Goal: Contribute content: Contribute content

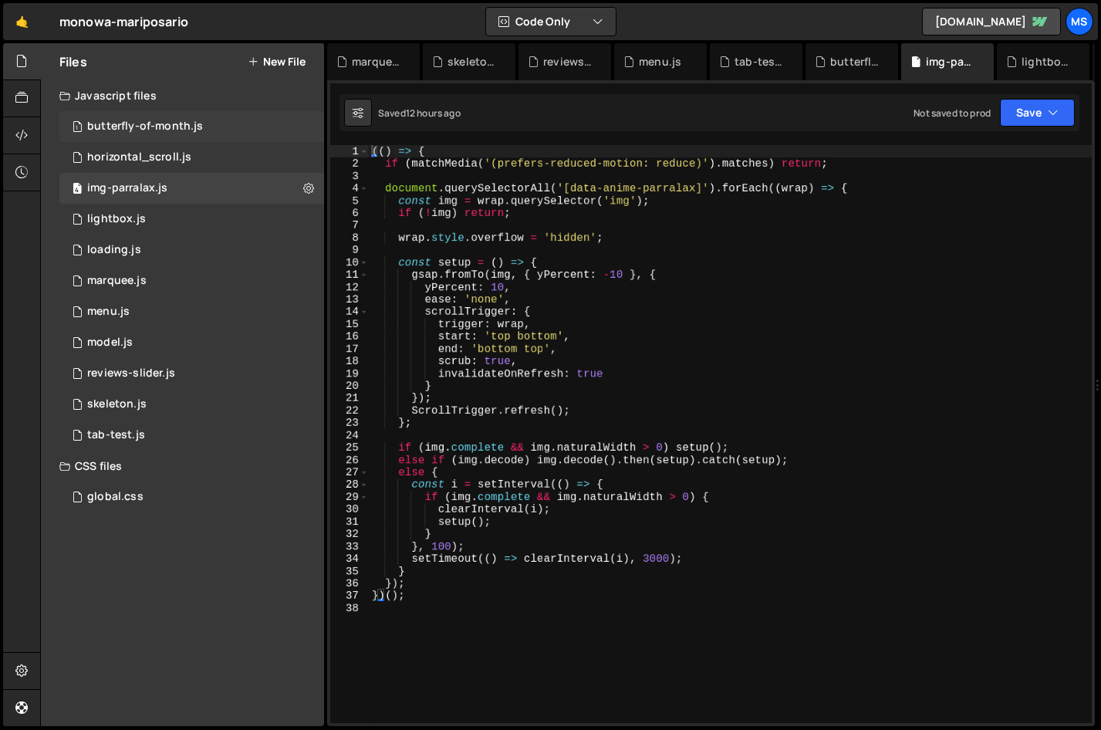
click at [130, 127] on div "butterfly-of-month.js" at bounding box center [145, 127] width 116 height 14
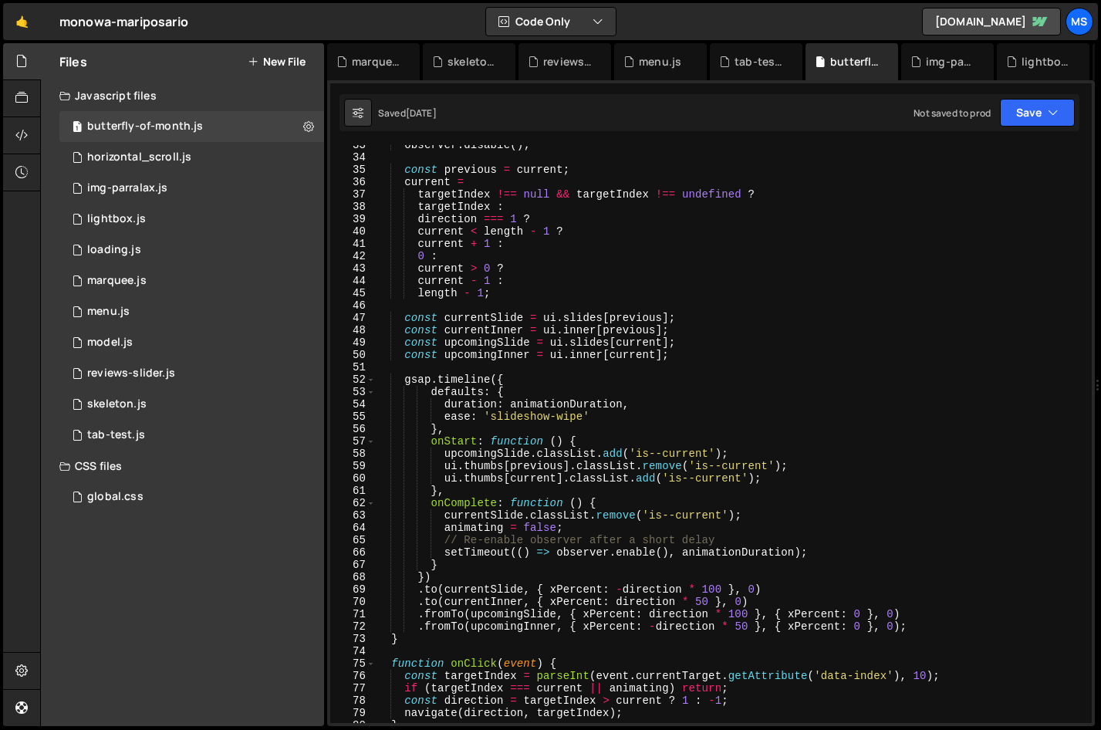
scroll to position [540, 0]
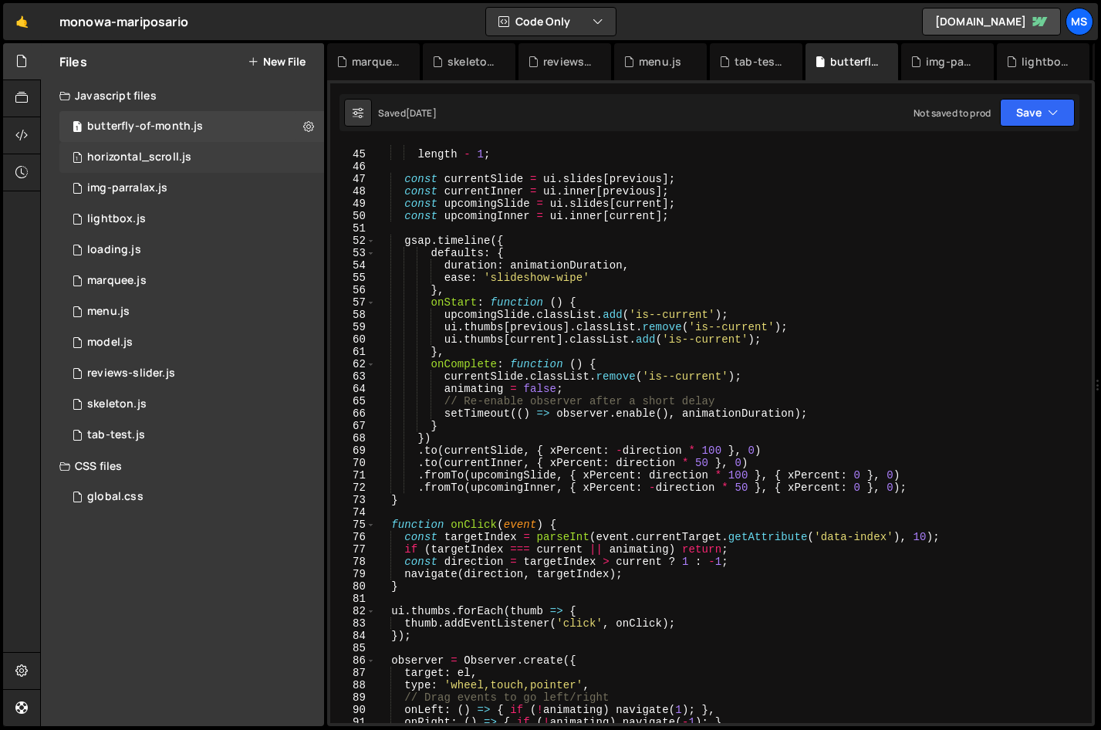
click at [171, 162] on div "horizontal_scroll.js" at bounding box center [139, 157] width 104 height 14
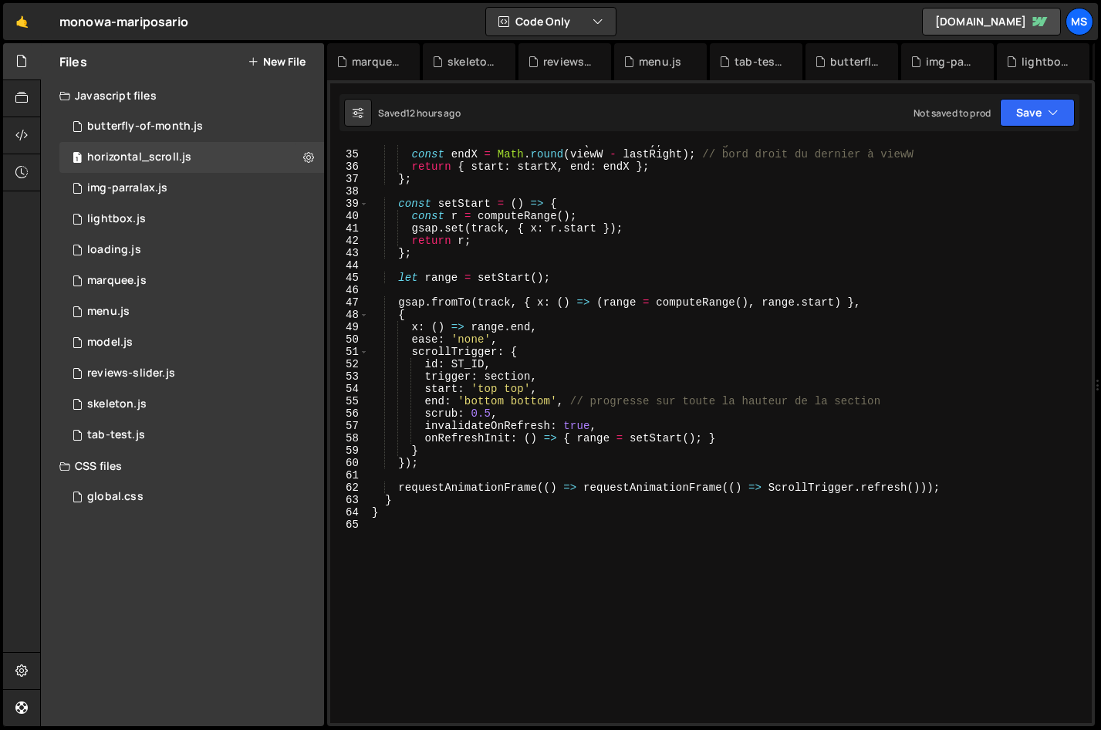
scroll to position [508, 0]
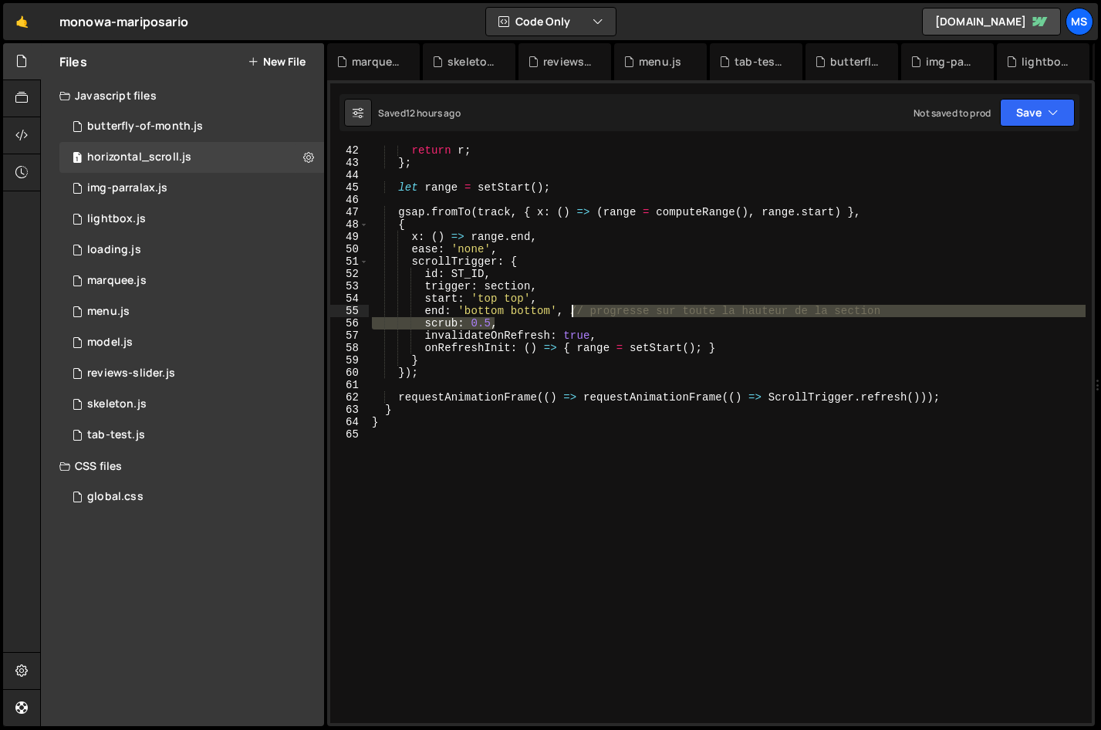
drag, startPoint x: 906, startPoint y: 319, endPoint x: 564, endPoint y: 313, distance: 341.8
click at [564, 313] on div "return r ; } ; let range = setStart ( ) ; gsap . fromTo ( track , { x : ( ) => …" at bounding box center [727, 445] width 717 height 602
click at [769, 329] on div "return r ; } ; let range = setStart ( ) ; gsap . fromTo ( track , { x : ( ) => …" at bounding box center [727, 445] width 717 height 602
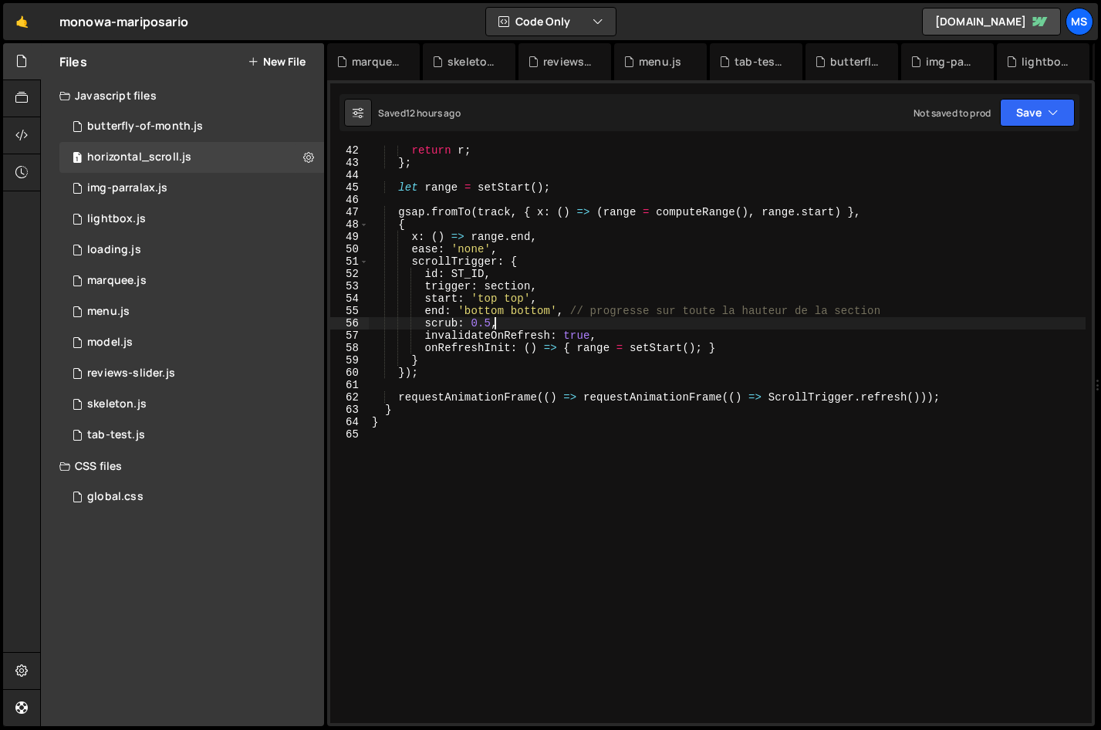
click at [769, 317] on div "return r ; } ; let range = setStart ( ) ; gsap . fromTo ( track , { x : ( ) => …" at bounding box center [727, 445] width 717 height 602
click at [769, 306] on div "return r ; } ; let range = setStart ( ) ; gsap . fromTo ( track , { x : ( ) => …" at bounding box center [727, 445] width 717 height 602
drag, startPoint x: 882, startPoint y: 309, endPoint x: 572, endPoint y: 310, distance: 309.3
click at [572, 310] on div "return r ; } ; let range = setStart ( ) ; gsap . fromTo ( track , { x : ( ) => …" at bounding box center [727, 445] width 717 height 602
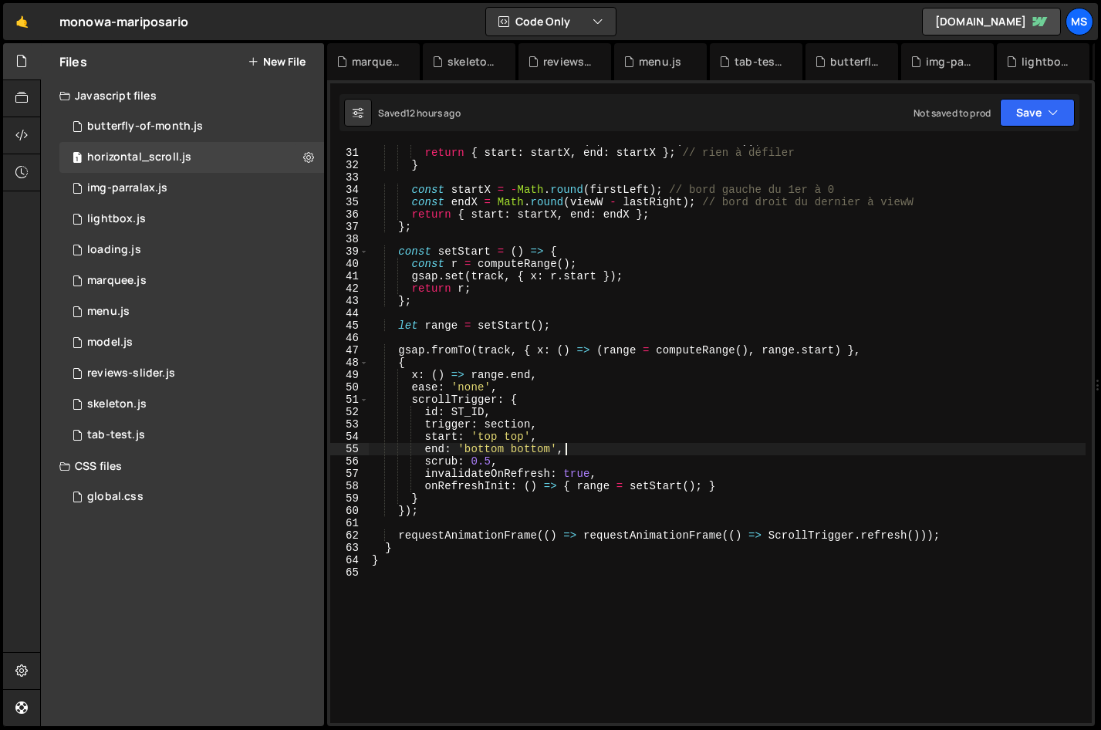
scroll to position [292, 0]
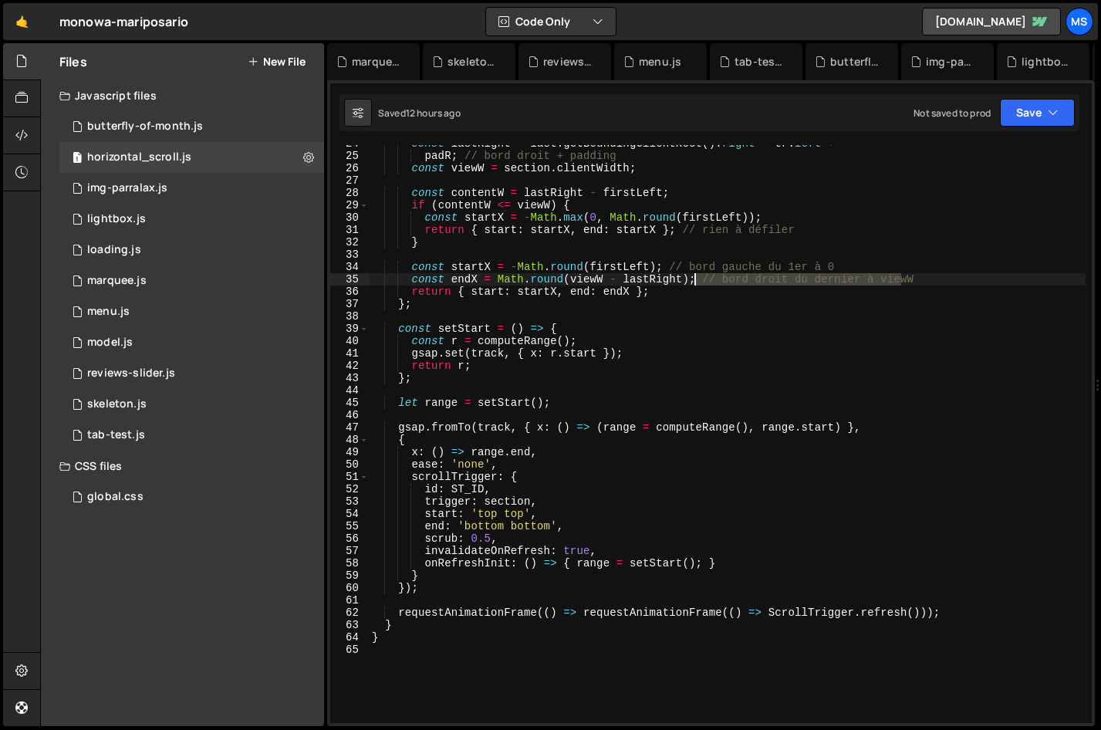
drag, startPoint x: 920, startPoint y: 278, endPoint x: 696, endPoint y: 285, distance: 224.6
click at [696, 285] on div "const lastRight = last . getBoundingClientRect ( ) . right - tr . left + padR ;…" at bounding box center [727, 438] width 717 height 602
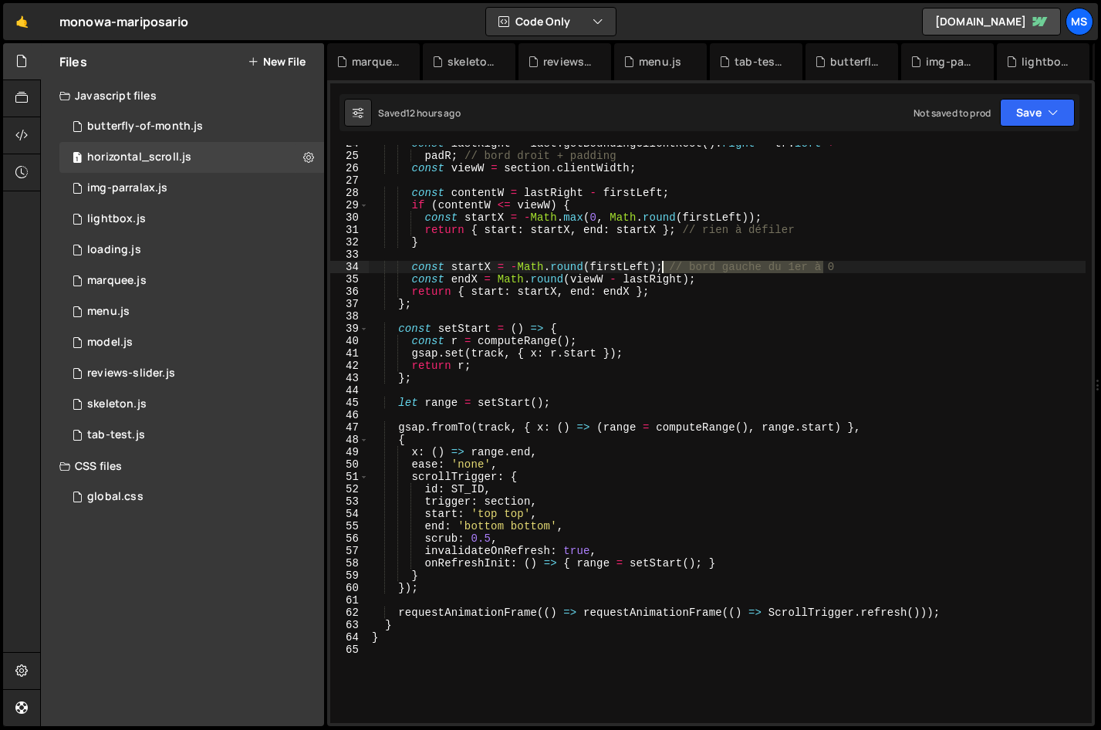
drag, startPoint x: 845, startPoint y: 265, endPoint x: 660, endPoint y: 267, distance: 185.1
click at [660, 267] on div "const lastRight = last . getBoundingClientRect ( ) . right - tr . left + padR ;…" at bounding box center [727, 438] width 717 height 602
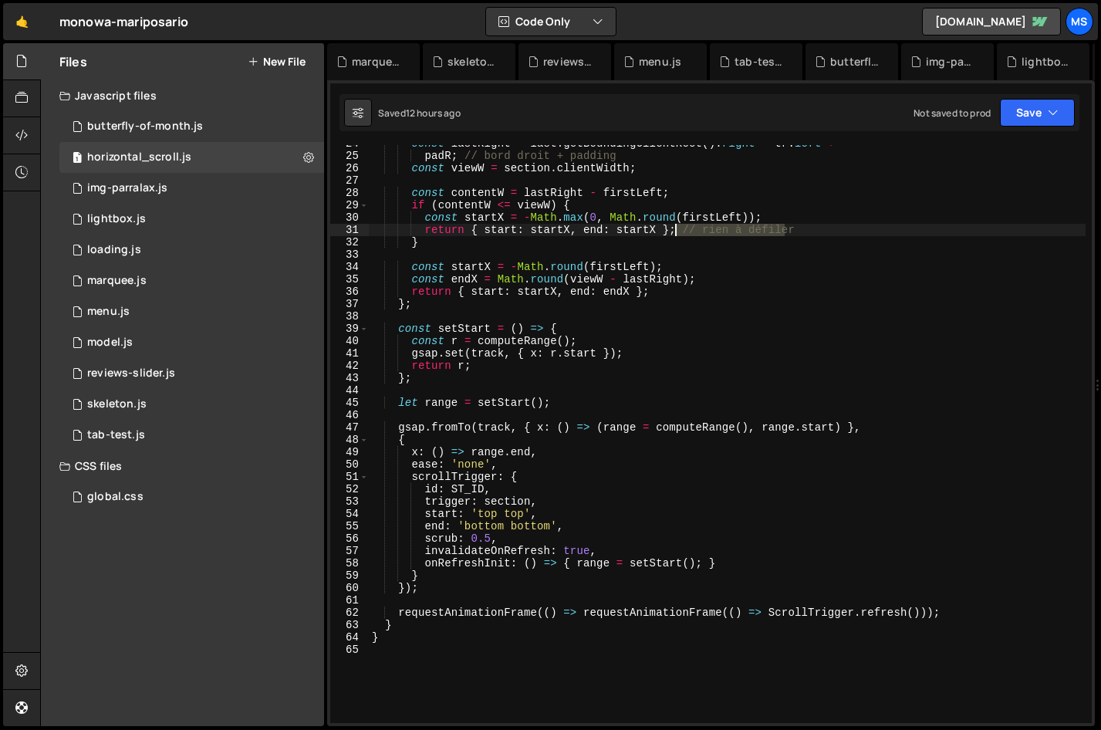
drag, startPoint x: 789, startPoint y: 230, endPoint x: 677, endPoint y: 236, distance: 112.0
click at [677, 236] on div "const lastRight = last . getBoundingClientRect ( ) . right - tr . left + padR ;…" at bounding box center [727, 438] width 717 height 602
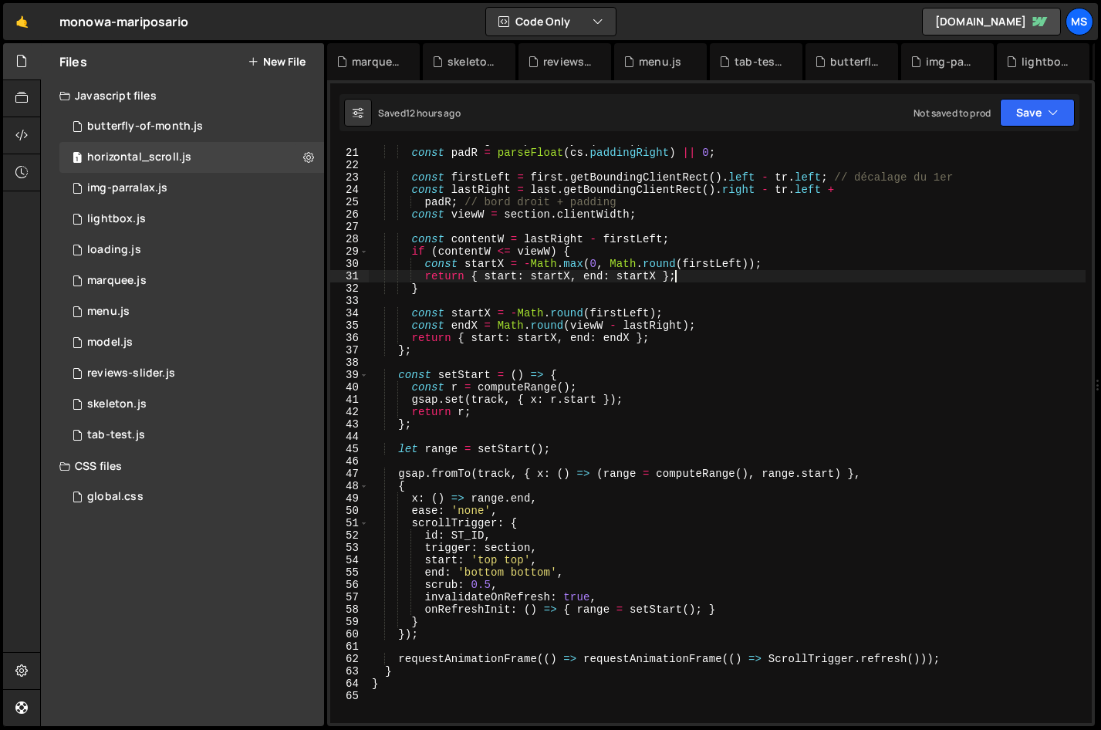
scroll to position [230, 0]
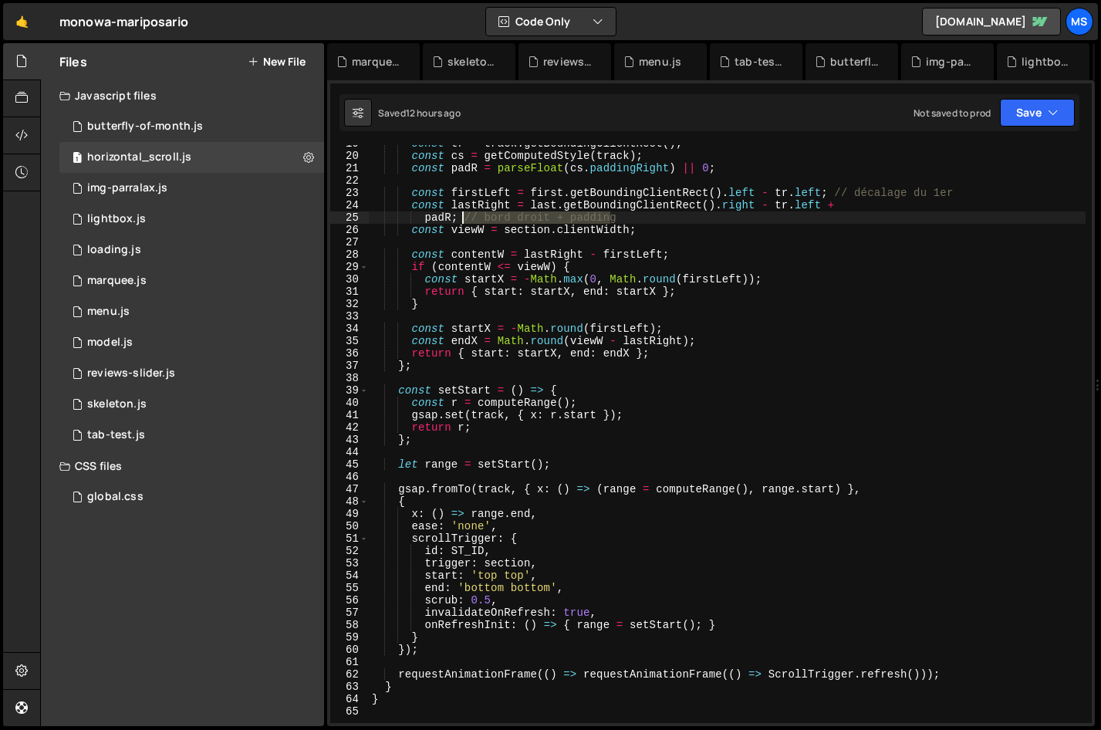
drag, startPoint x: 609, startPoint y: 221, endPoint x: 464, endPoint y: 221, distance: 145.8
click at [464, 221] on div "const tr = track . getBoundingClientRect ( ) ; const cs = getComputedStyle ( tr…" at bounding box center [727, 438] width 717 height 602
drag, startPoint x: 940, startPoint y: 195, endPoint x: 826, endPoint y: 192, distance: 113.4
click at [769, 192] on div "const tr = track . getBoundingClientRect ( ) ; const cs = getComputedStyle ( tr…" at bounding box center [727, 438] width 717 height 602
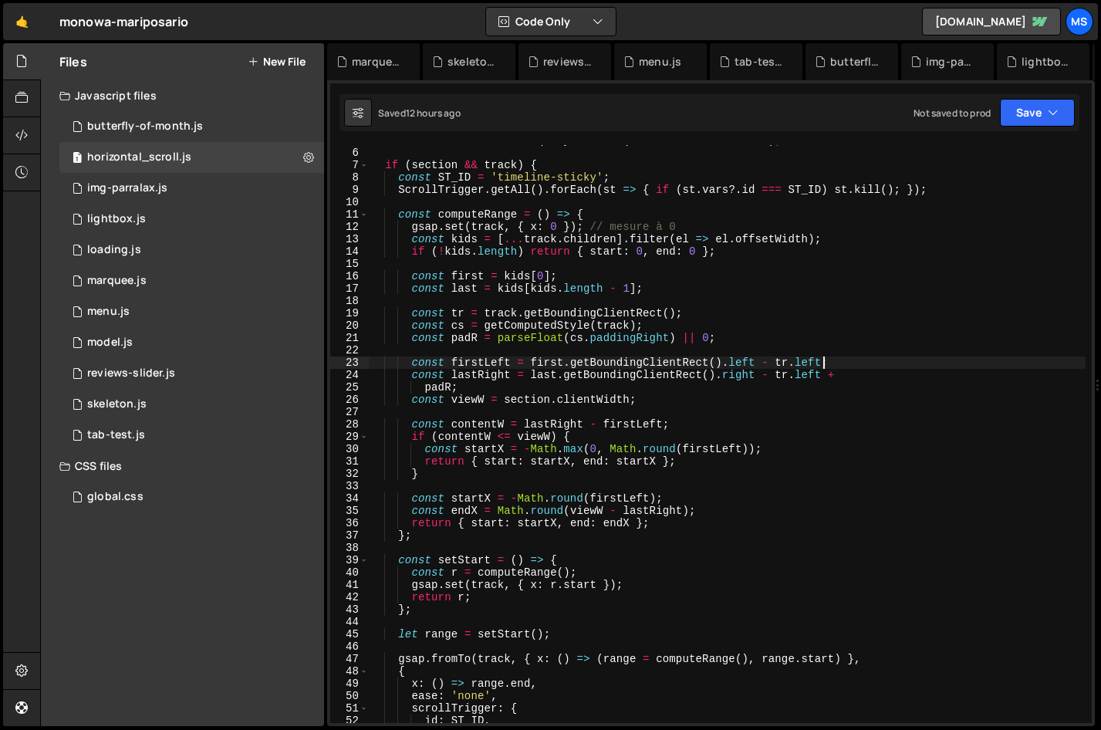
scroll to position [0, 0]
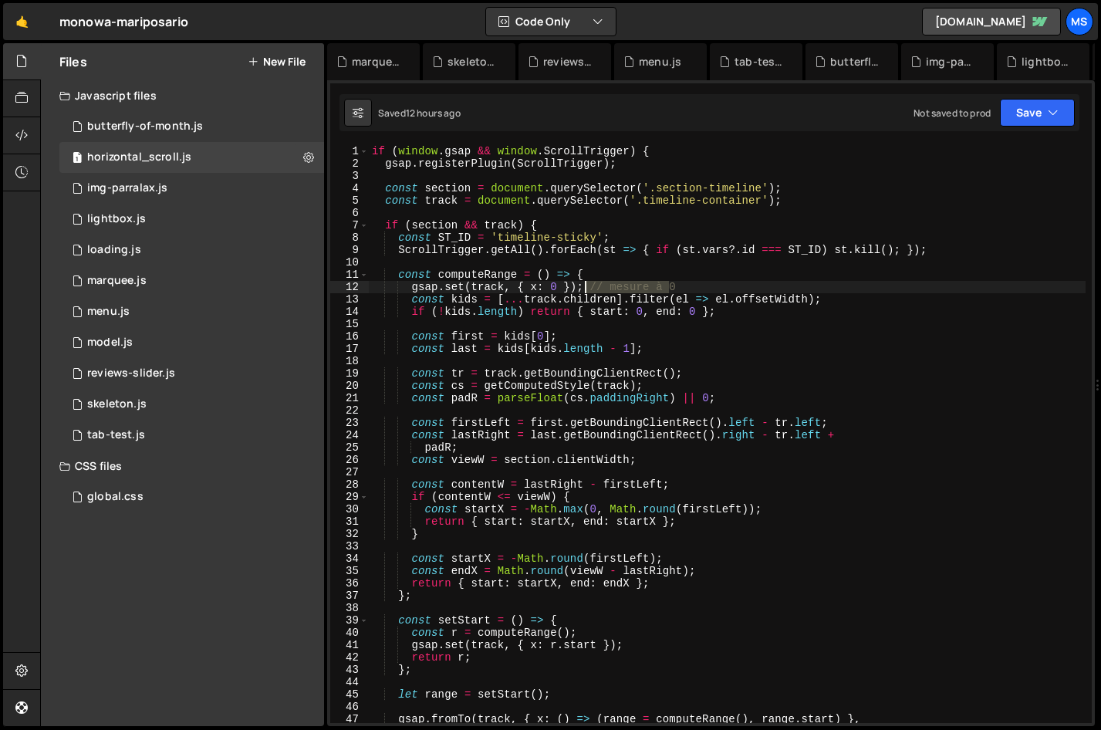
drag, startPoint x: 676, startPoint y: 283, endPoint x: 583, endPoint y: 285, distance: 92.6
click at [583, 285] on div "if ( window . gsap && window . ScrollTrigger ) { gsap . registerPlugin ( Scroll…" at bounding box center [727, 446] width 717 height 602
type textarea "gsap.set(track, { x: 0 });"
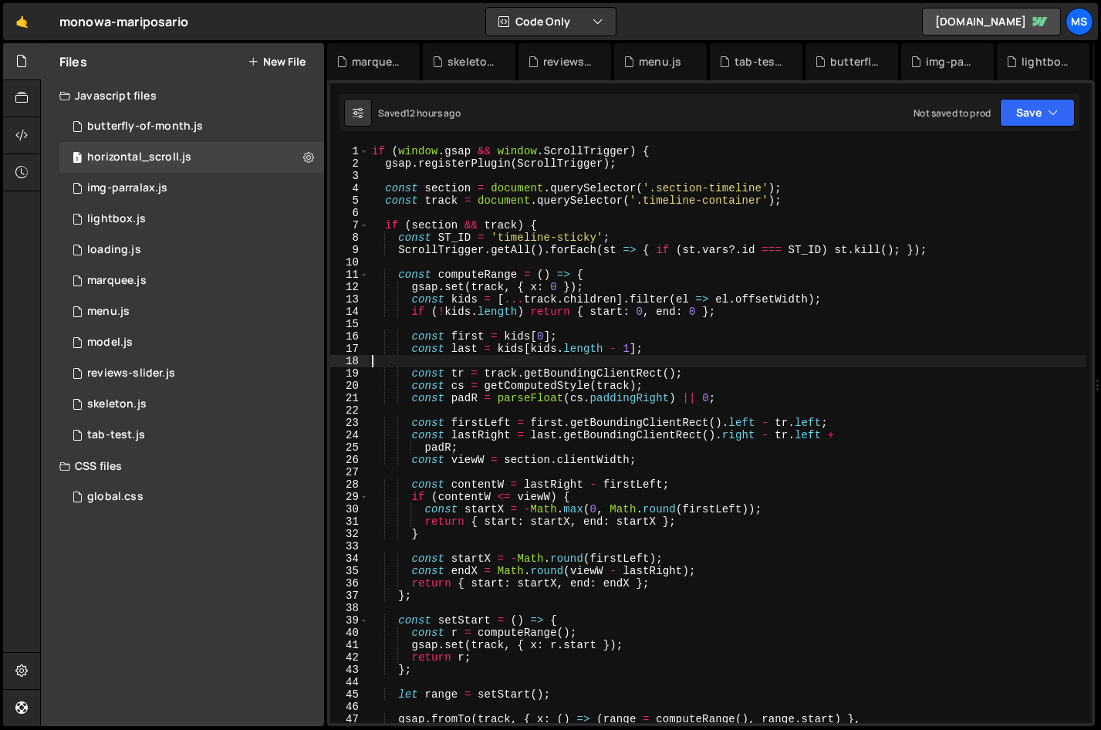
click at [769, 362] on div "if ( window . gsap && window . ScrollTrigger ) { gsap . registerPlugin ( Scroll…" at bounding box center [727, 446] width 717 height 602
click at [278, 182] on div "4 img-parralax.js 0" at bounding box center [191, 188] width 265 height 31
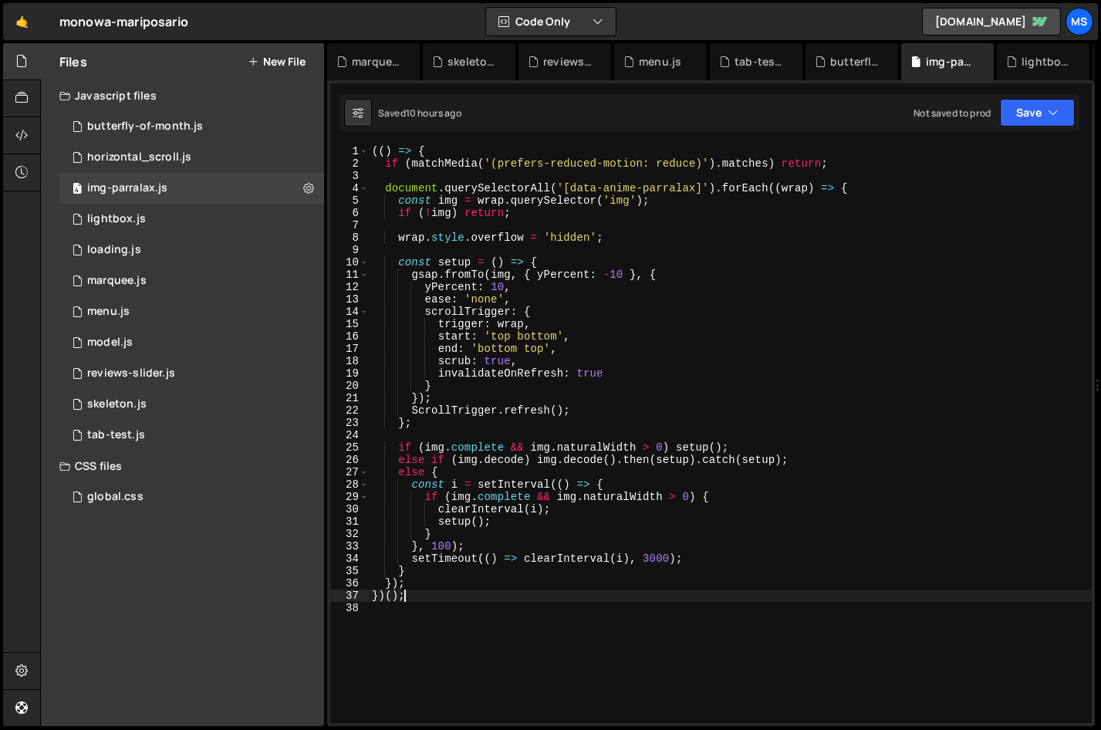
click at [432, 481] on div "(( ) => { if ( matchMedia ( '(prefers-reduced-motion: reduce)' ) . matches ) re…" at bounding box center [730, 446] width 723 height 602
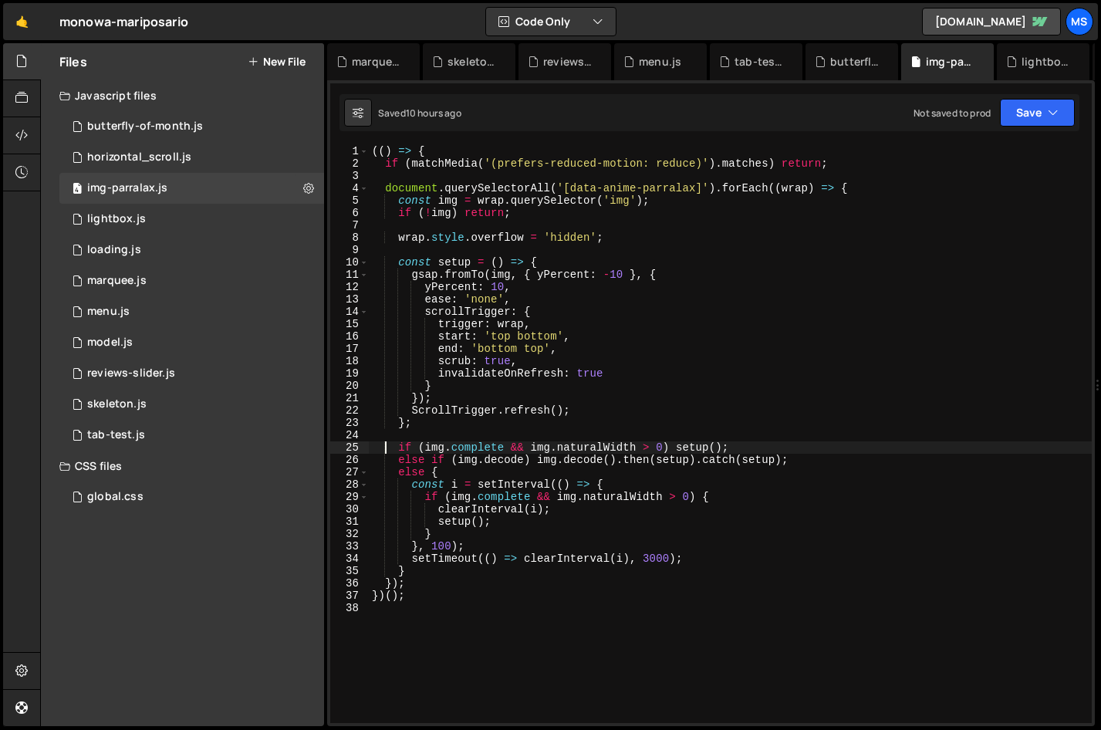
click at [386, 453] on div "(( ) => { if ( matchMedia ( '(prefers-reduced-motion: reduce)' ) . matches ) re…" at bounding box center [730, 446] width 723 height 602
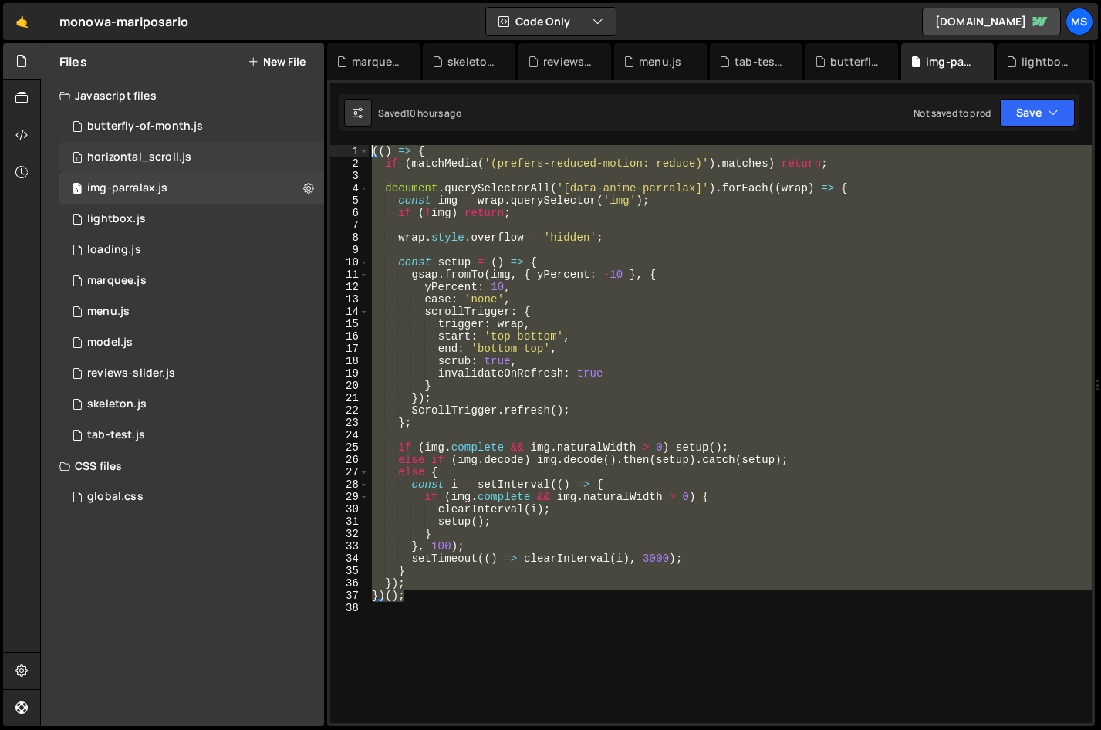
drag, startPoint x: 423, startPoint y: 595, endPoint x: 283, endPoint y: 144, distance: 472.3
click at [283, 144] on div "Files New File Javascript files 1 butterfly-of-month.js 0 1 horizontal_scroll.j…" at bounding box center [570, 384] width 1061 height 683
type textarea "(() => { if (matchMedia('(prefers-reduced-motion: reduce)').matches) return;"
click at [291, 56] on button "New File" at bounding box center [277, 62] width 58 height 12
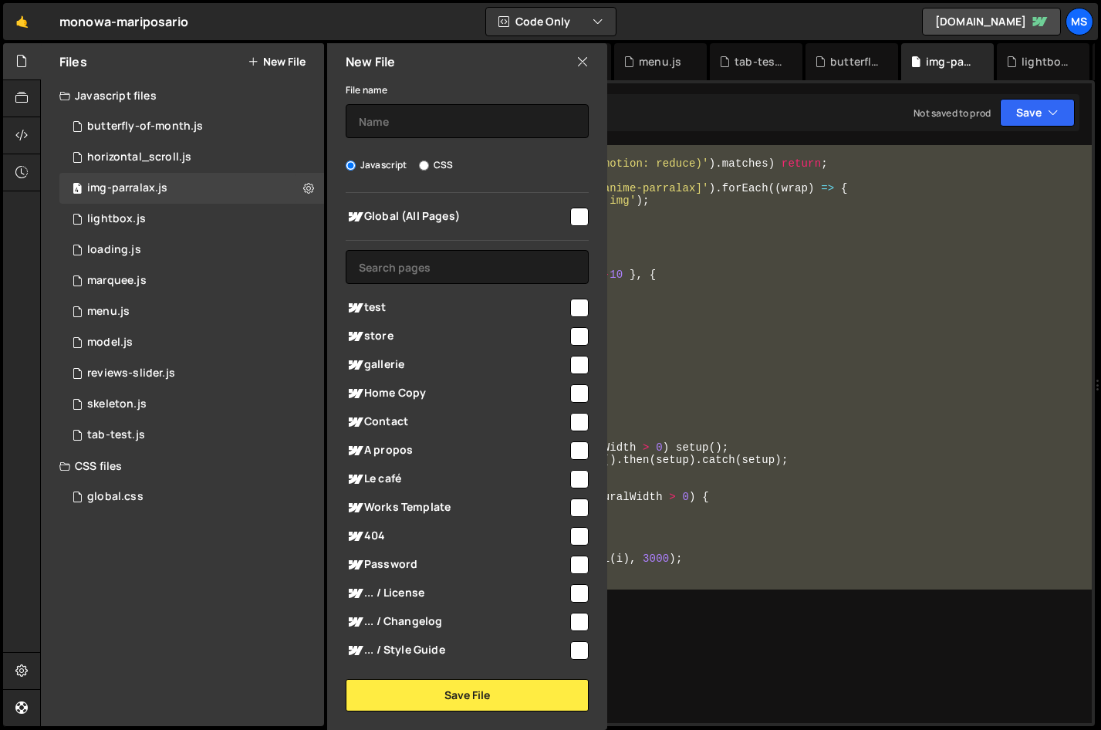
scroll to position [56, 0]
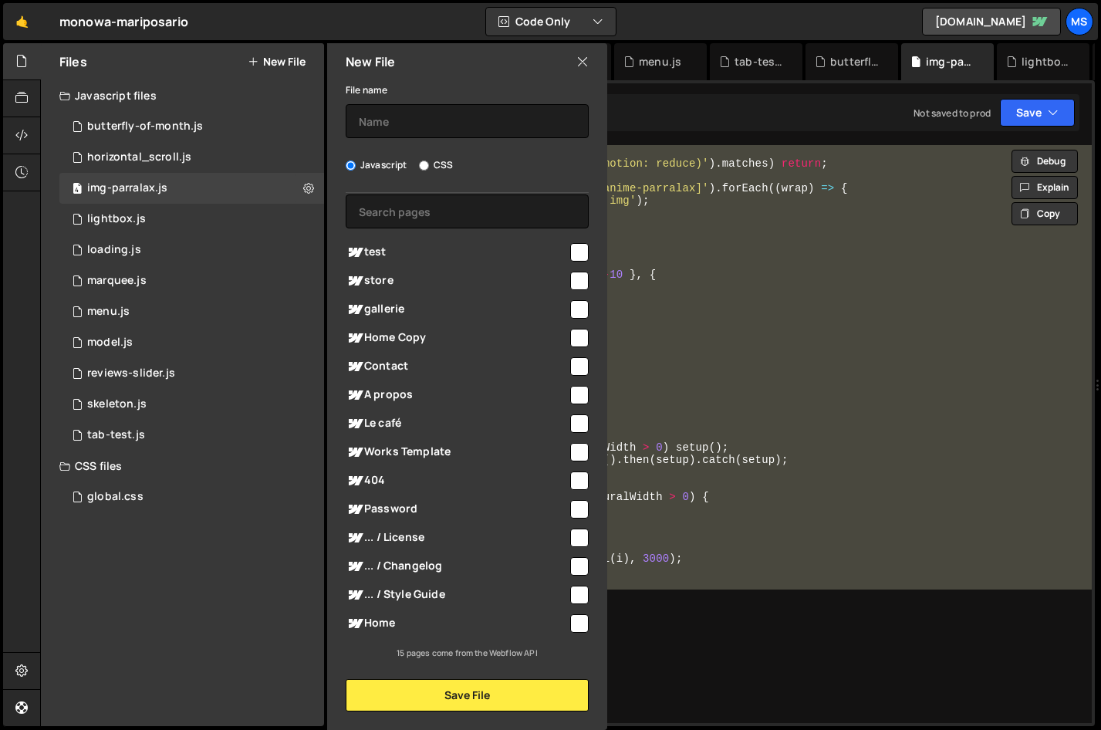
click at [174, 68] on div "Files New File" at bounding box center [182, 61] width 283 height 37
click at [273, 61] on button "New File" at bounding box center [277, 62] width 58 height 12
click at [570, 393] on input "checkbox" at bounding box center [579, 395] width 19 height 19
checkbox input "true"
click at [575, 423] on input "checkbox" at bounding box center [579, 423] width 19 height 19
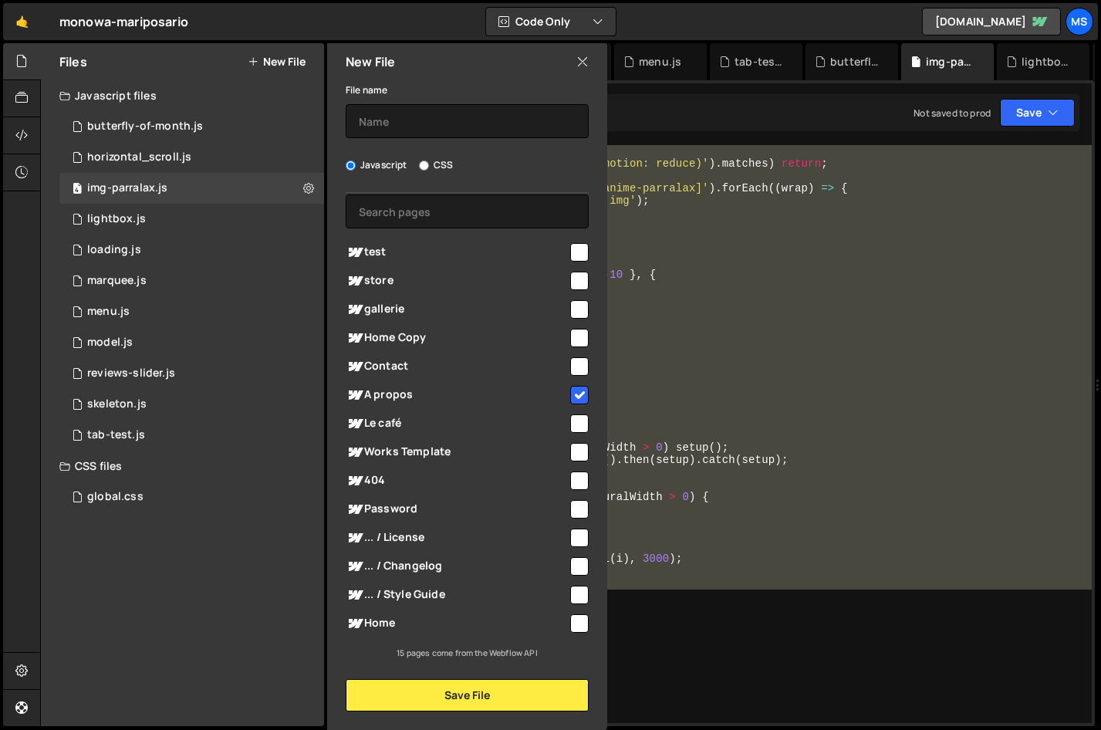
checkbox input "true"
click at [575, 284] on input "checkbox" at bounding box center [579, 281] width 19 height 19
checkbox input "true"
click at [570, 368] on input "checkbox" at bounding box center [579, 366] width 19 height 19
checkbox input "true"
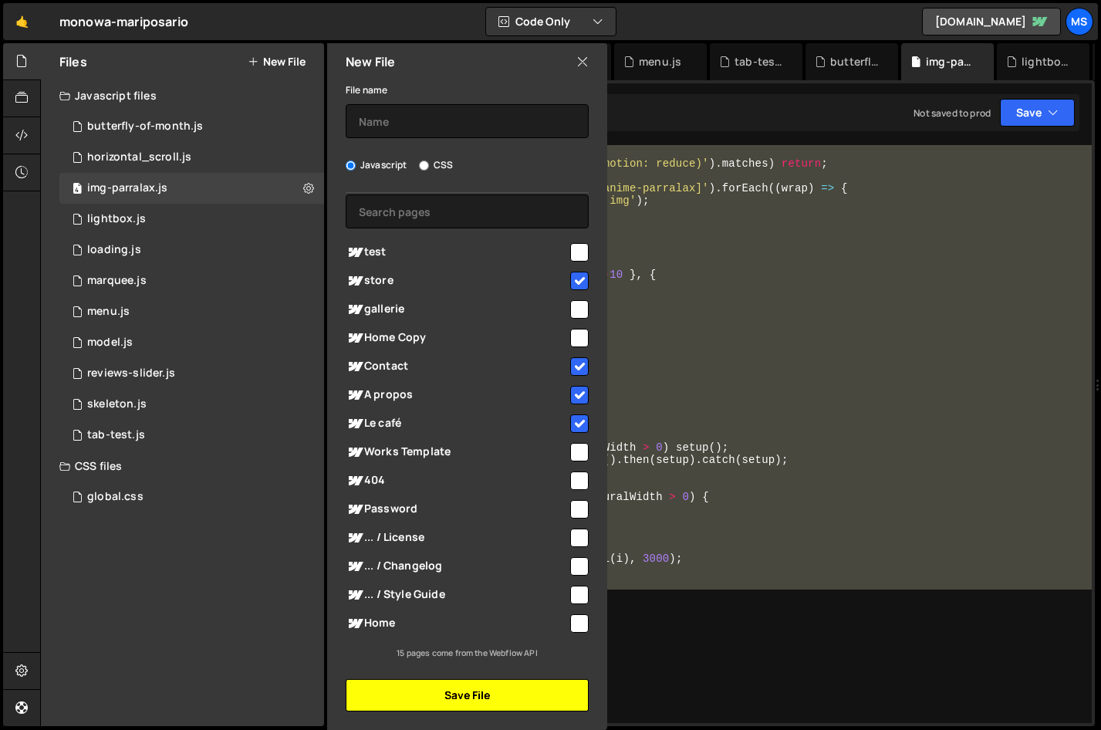
click at [444, 481] on button "Save File" at bounding box center [467, 695] width 243 height 32
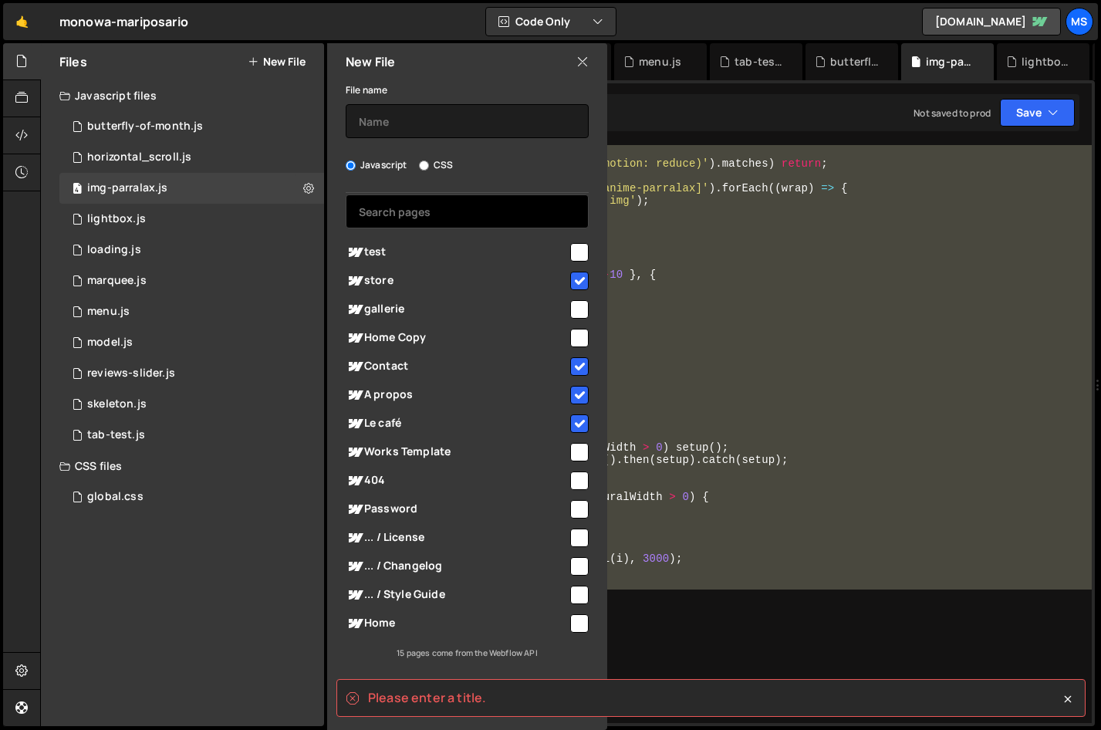
click at [396, 204] on input "text" at bounding box center [467, 211] width 243 height 34
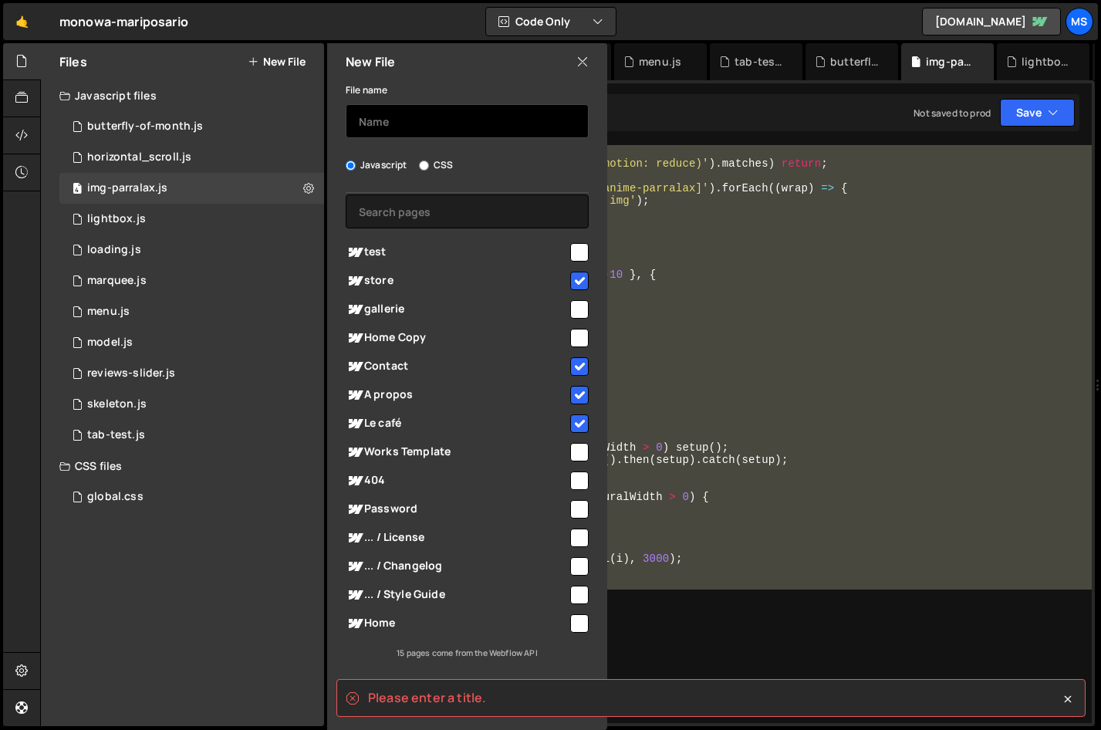
click at [403, 122] on input "text" at bounding box center [467, 121] width 243 height 34
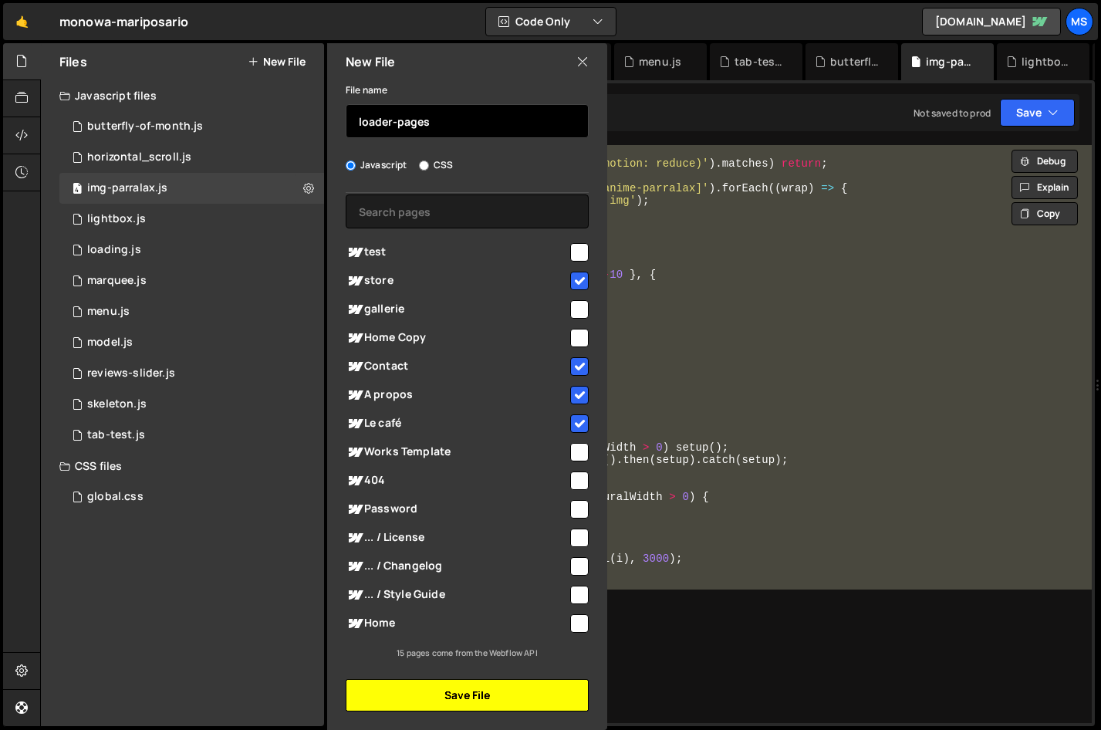
type input "loader-pages"
click at [518, 481] on button "Save File" at bounding box center [467, 695] width 243 height 32
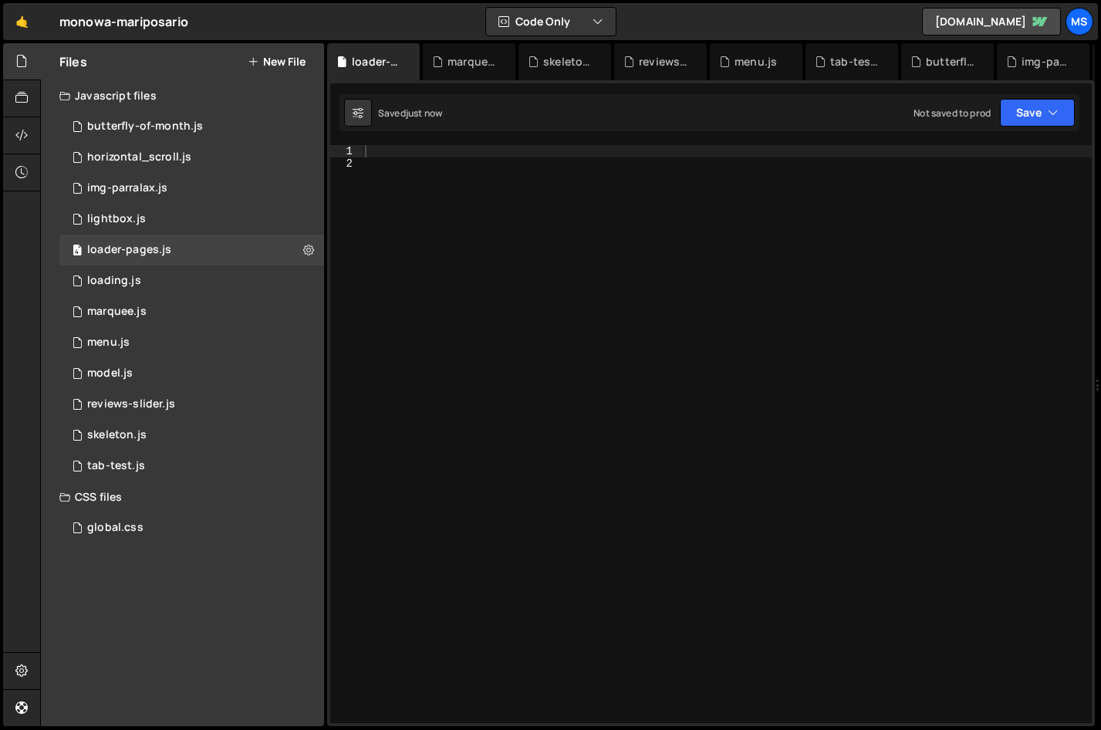
click at [476, 247] on div at bounding box center [727, 446] width 730 height 602
paste textarea "loadTimeline.to(firstWord.chars, {"
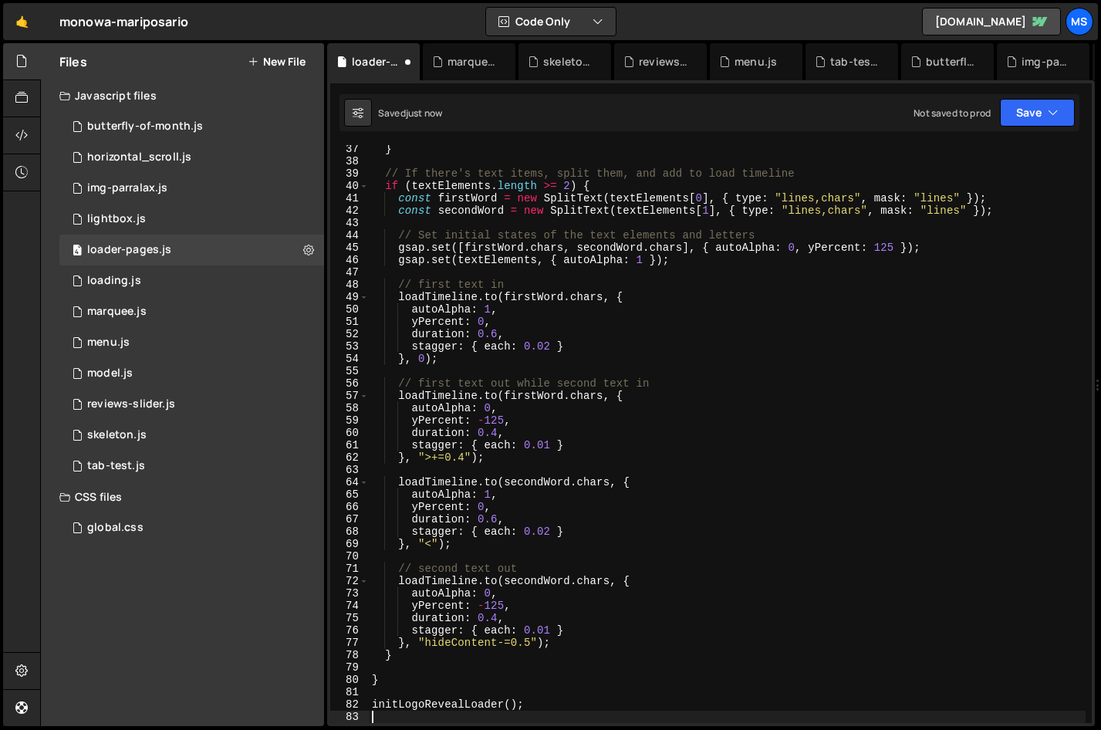
scroll to position [447, 0]
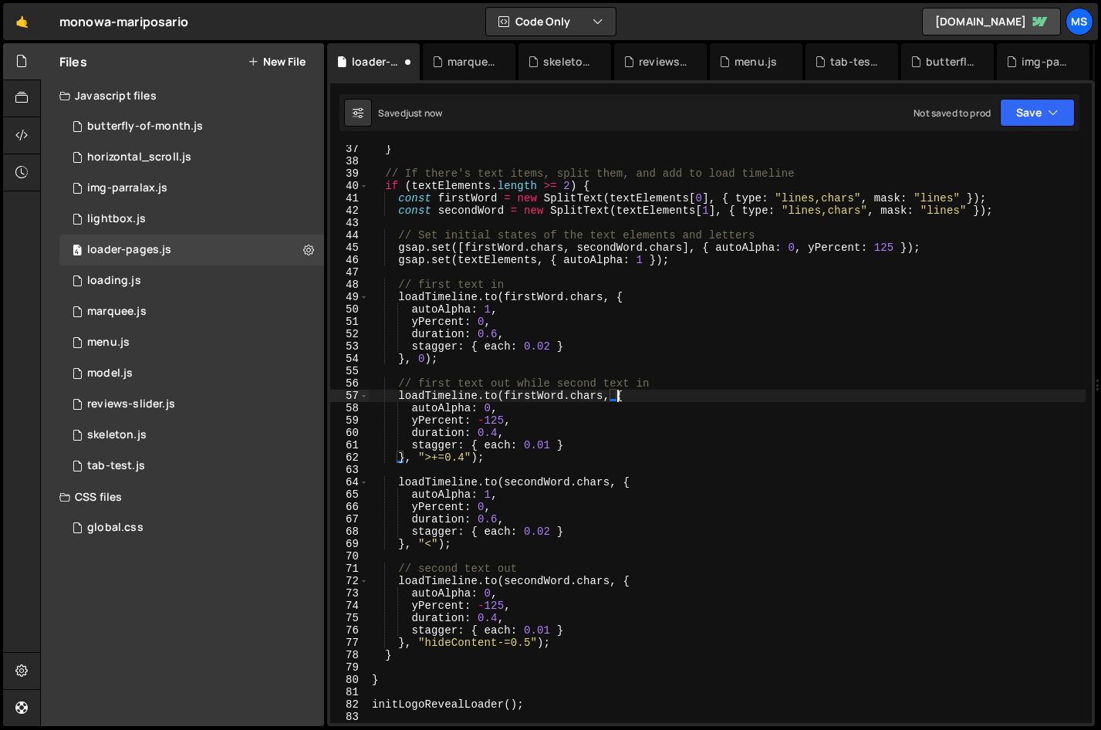
click at [769, 396] on div "} // If there's text items, split them, and add to load timeline if ( textEleme…" at bounding box center [727, 444] width 717 height 602
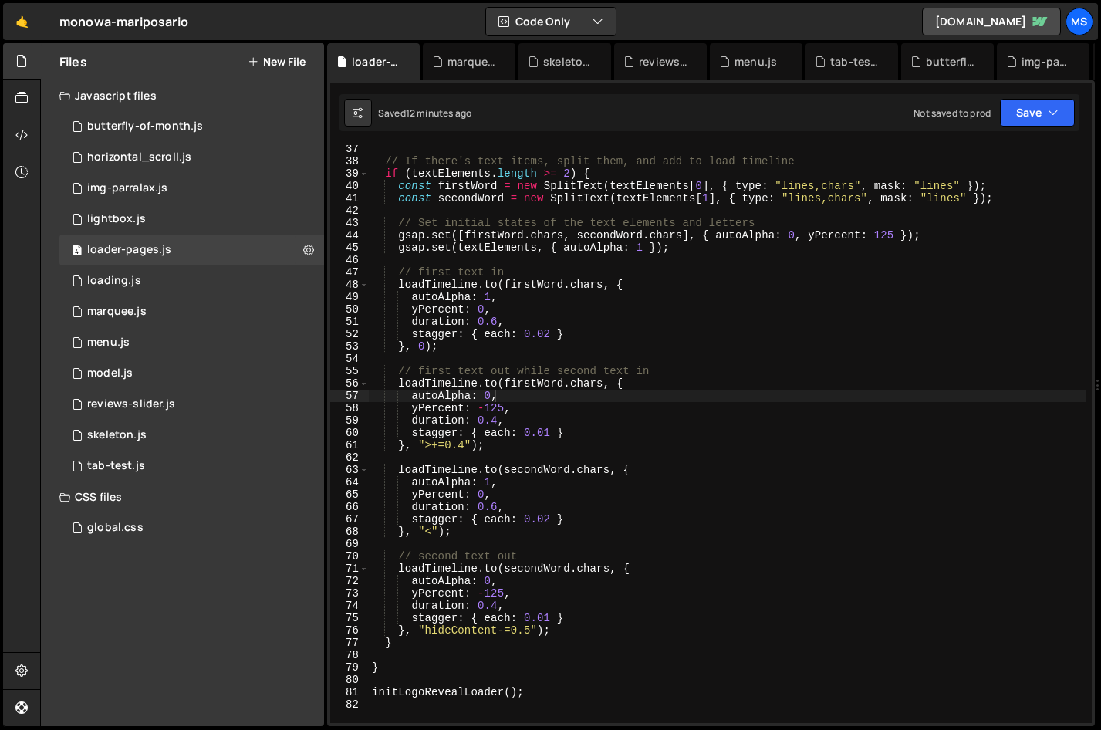
click at [495, 481] on div "// If there's text items, split them, and add to load timeline if ( textElement…" at bounding box center [727, 444] width 717 height 602
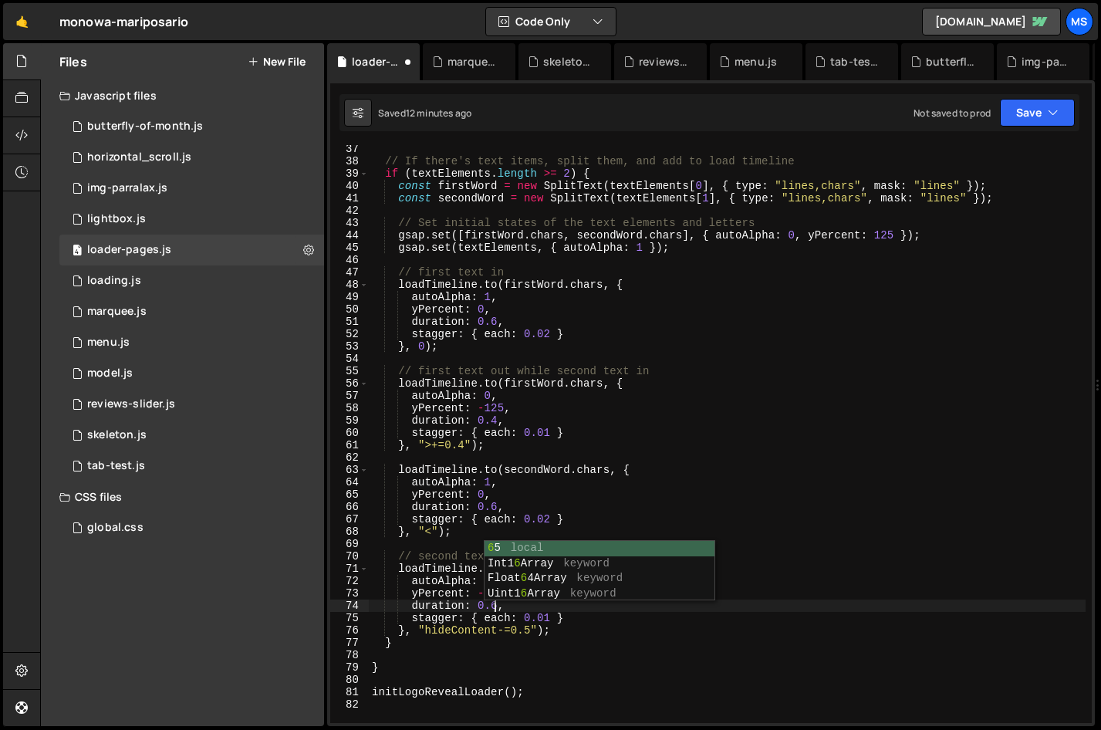
scroll to position [0, 8]
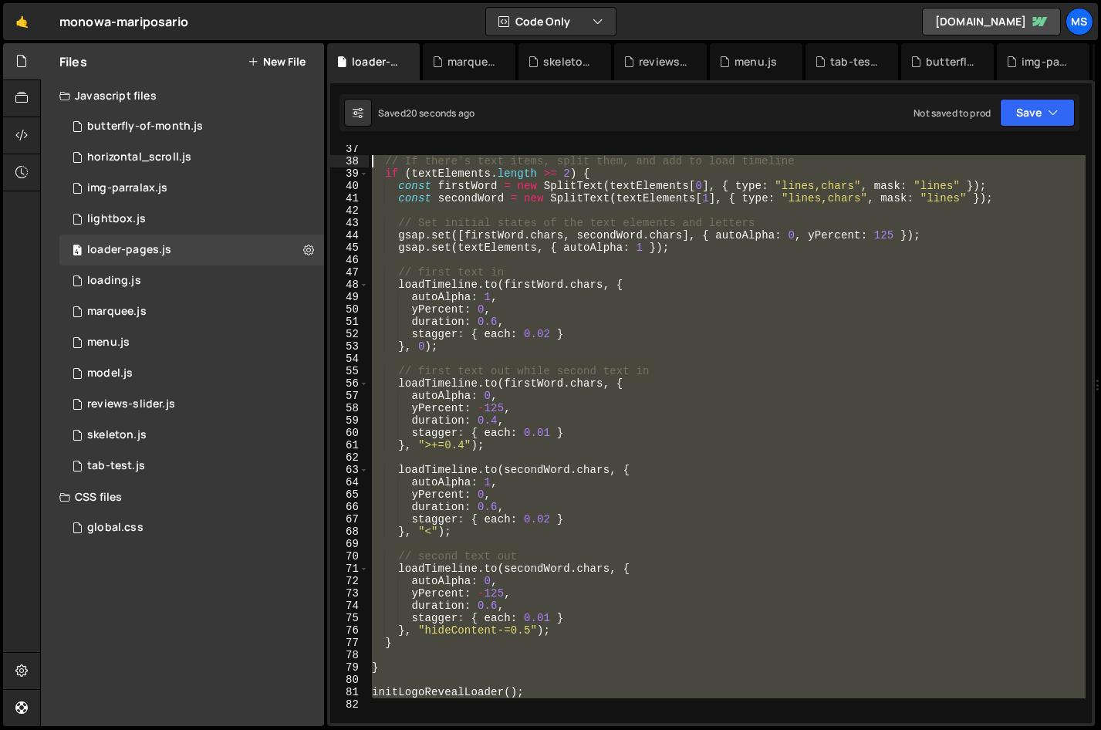
type textarea "// If there's text items, split them, and add to load timeline if (textElements…"
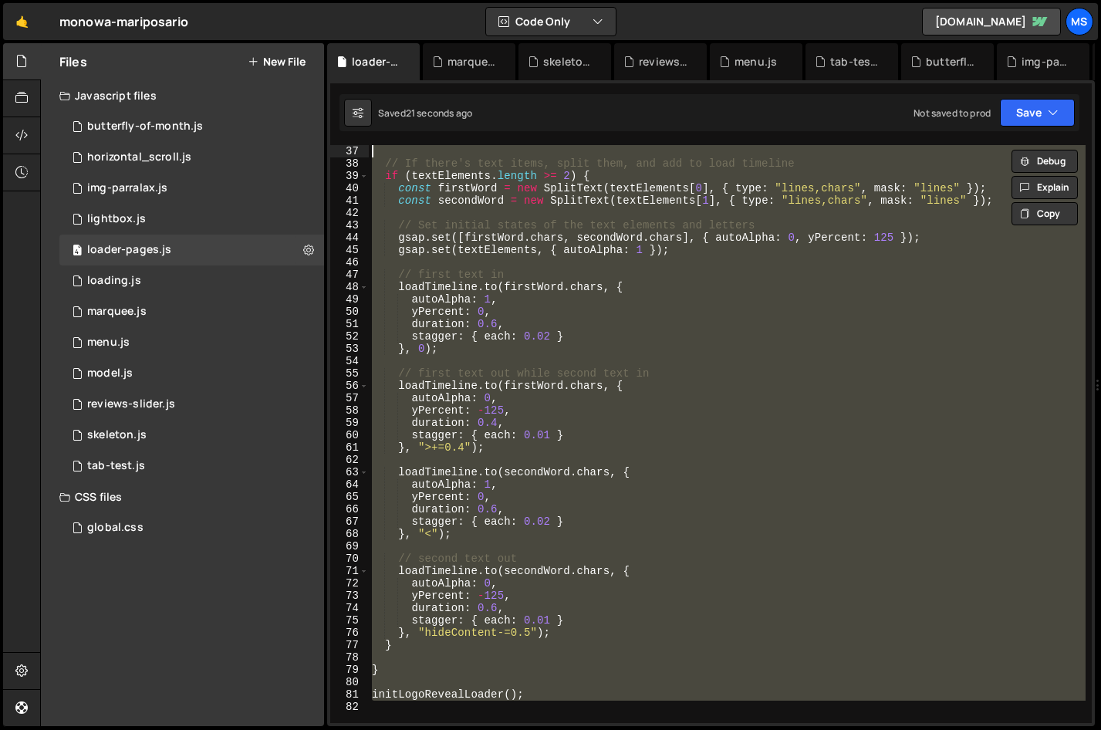
scroll to position [444, 0]
drag, startPoint x: 351, startPoint y: 150, endPoint x: 343, endPoint y: 164, distance: 16.6
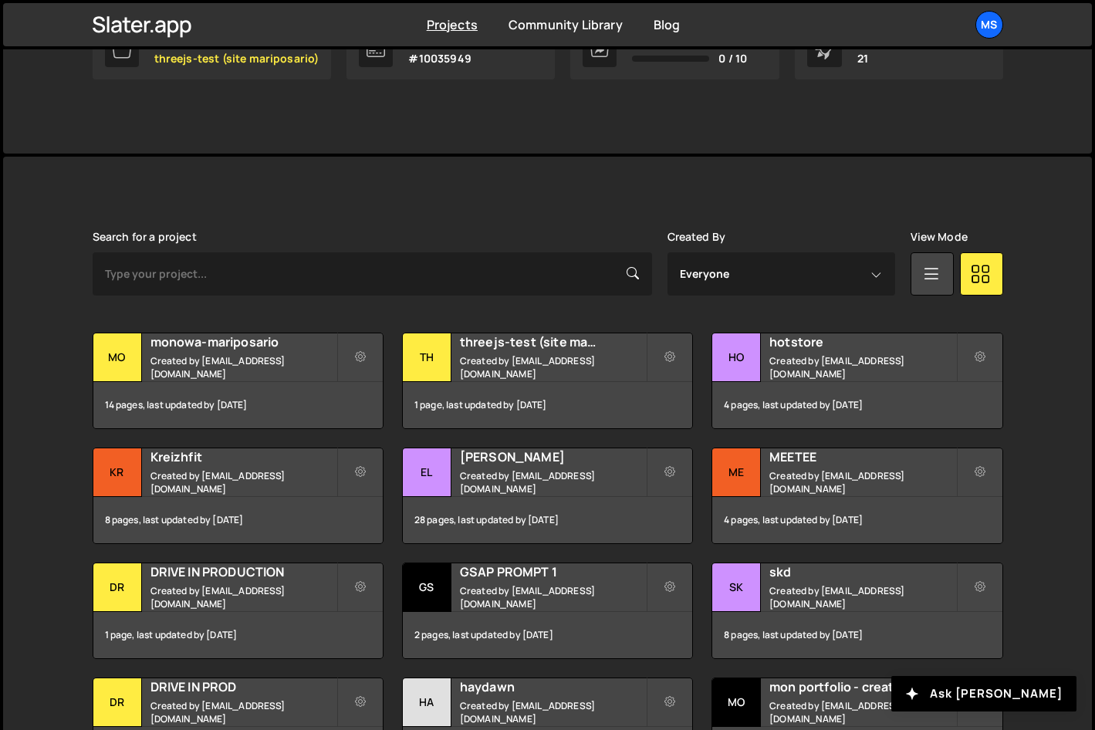
scroll to position [283, 0]
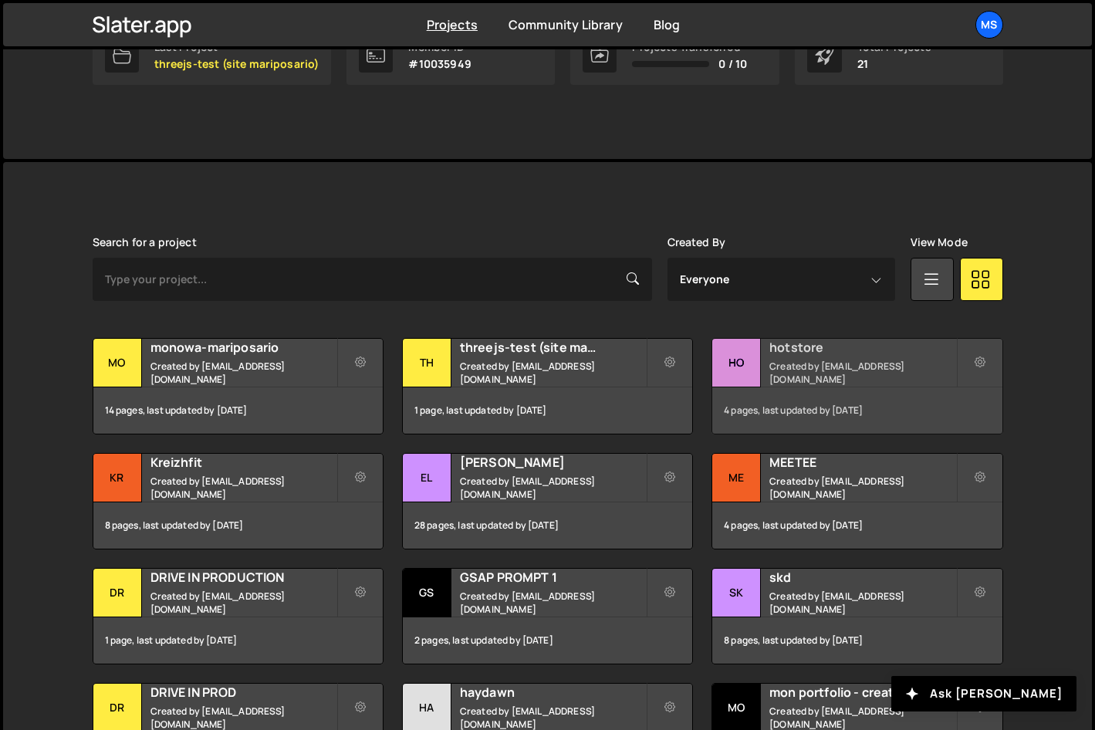
click at [834, 348] on h2 "hotstore" at bounding box center [862, 347] width 186 height 17
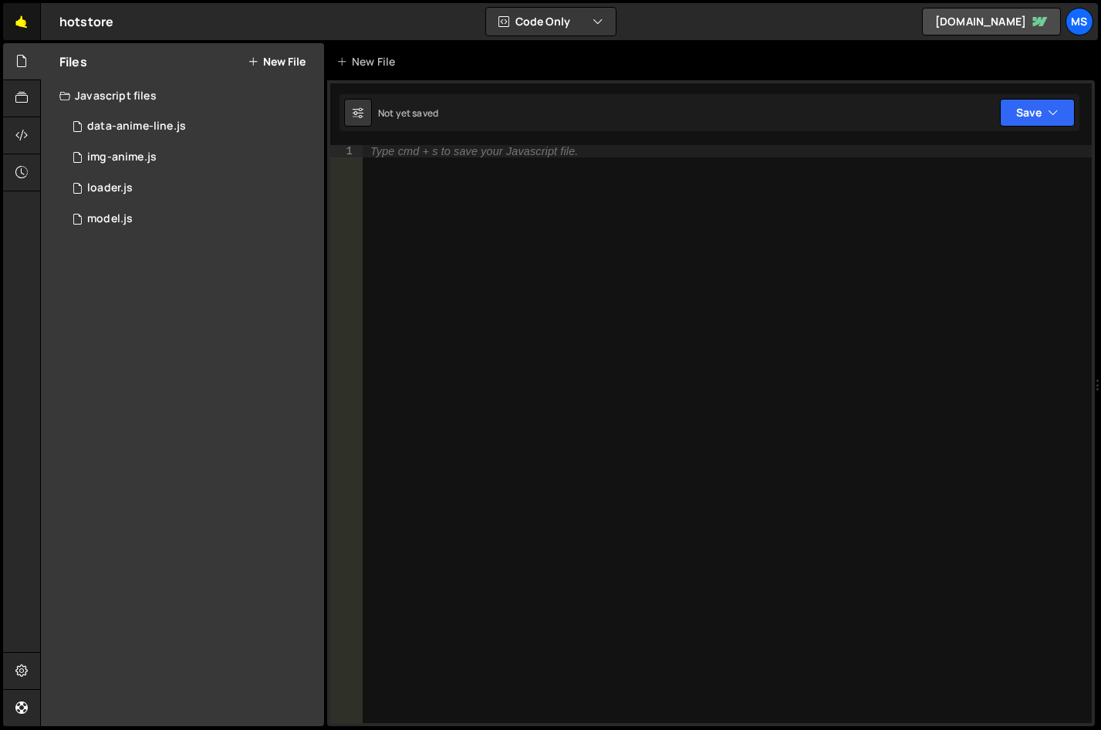
click at [29, 21] on link "🤙" at bounding box center [22, 21] width 38 height 37
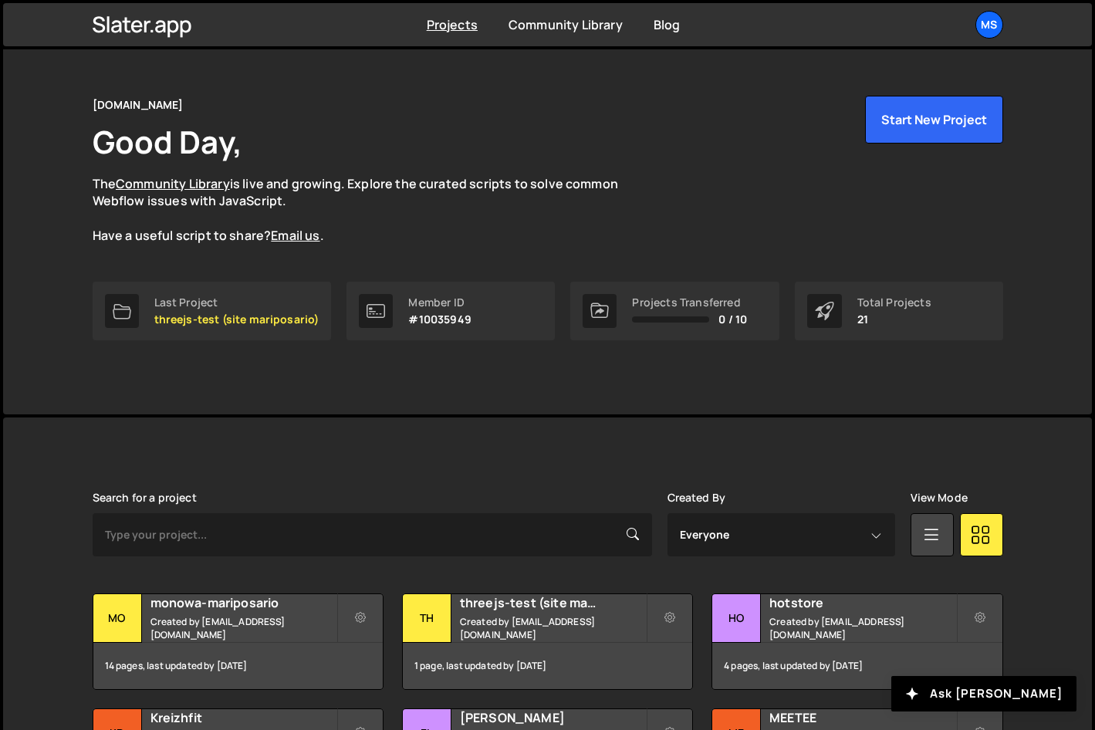
scroll to position [52, 0]
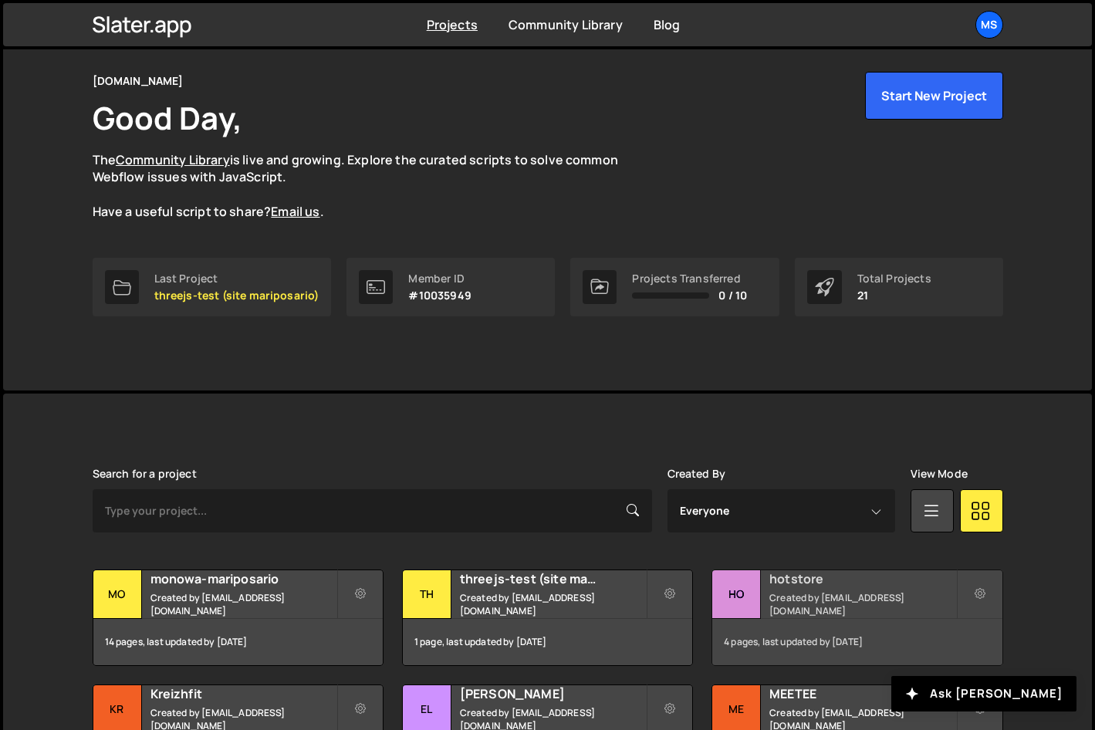
click at [839, 581] on h2 "hotstore" at bounding box center [862, 578] width 186 height 17
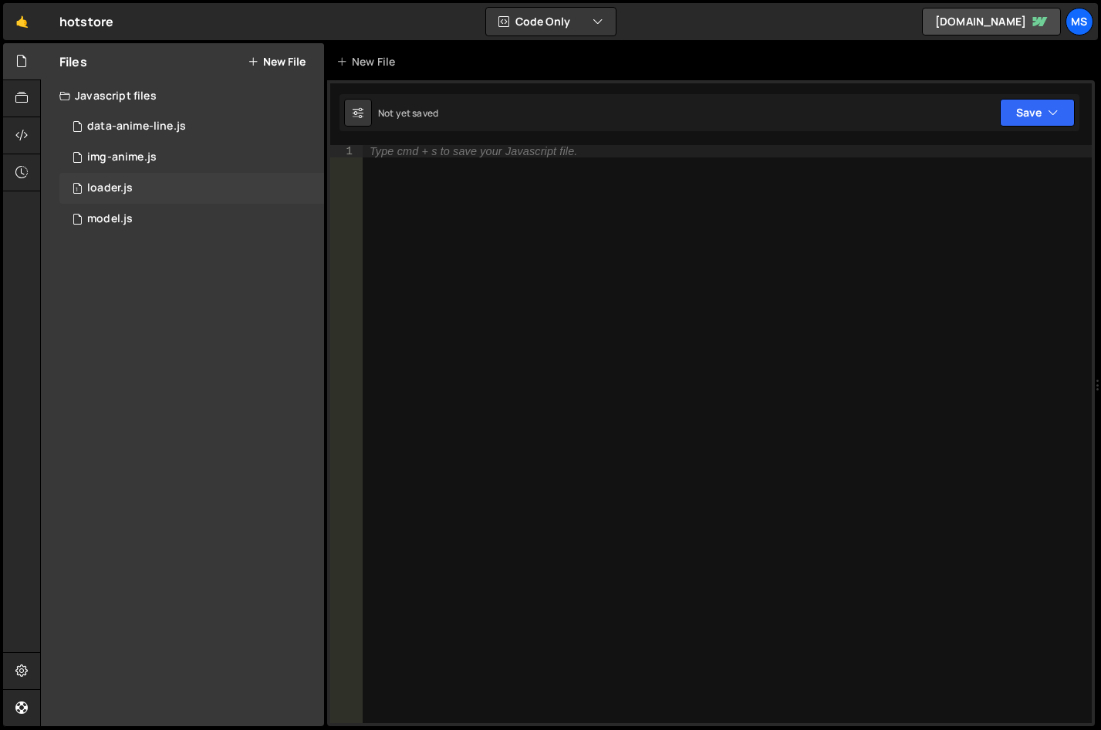
click at [139, 181] on div "1 loader.js 0" at bounding box center [191, 188] width 265 height 31
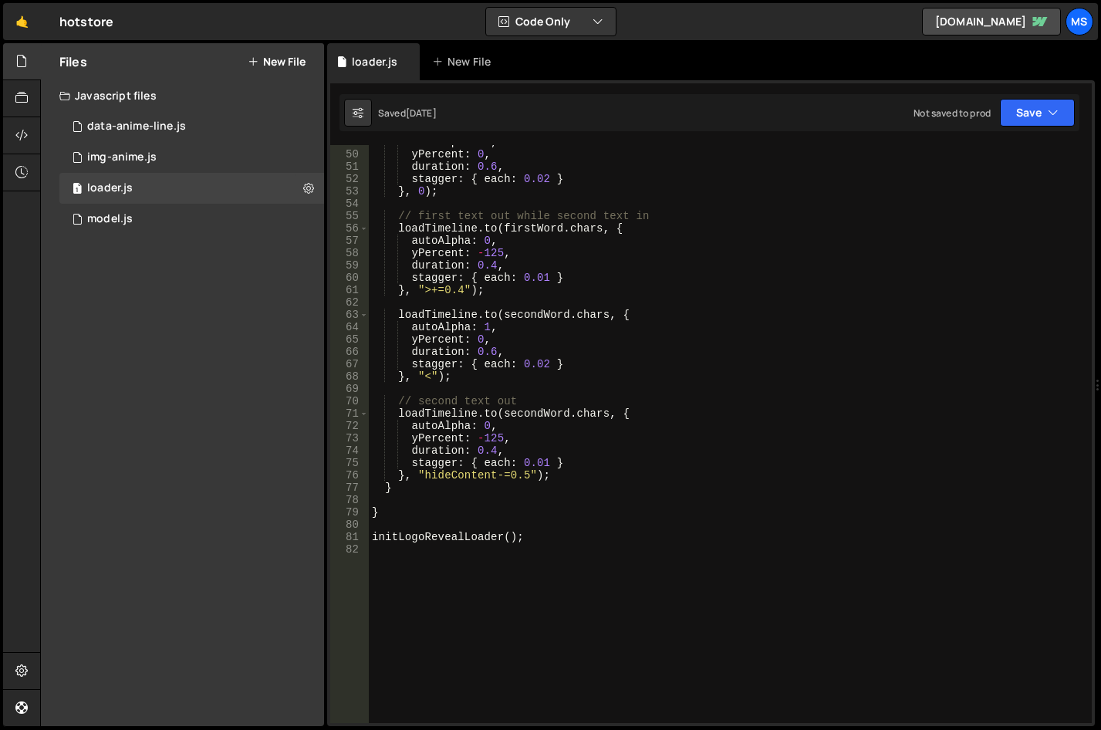
scroll to position [717, 0]
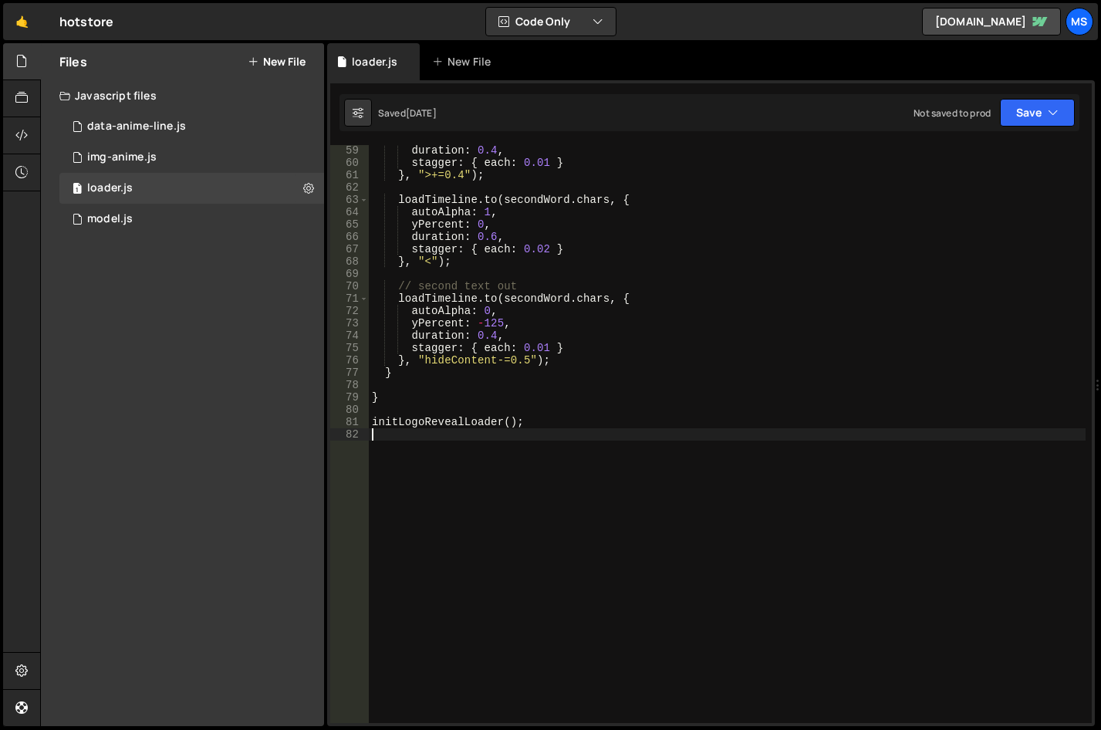
click at [487, 471] on div "duration : 0.4 , stagger : { each : 0.01 } } , ">+=0.4" ) ; loadTimeline . to (…" at bounding box center [727, 445] width 717 height 602
type textarea "initLogoRevealLoader();"
